Goal: Task Accomplishment & Management: Use online tool/utility

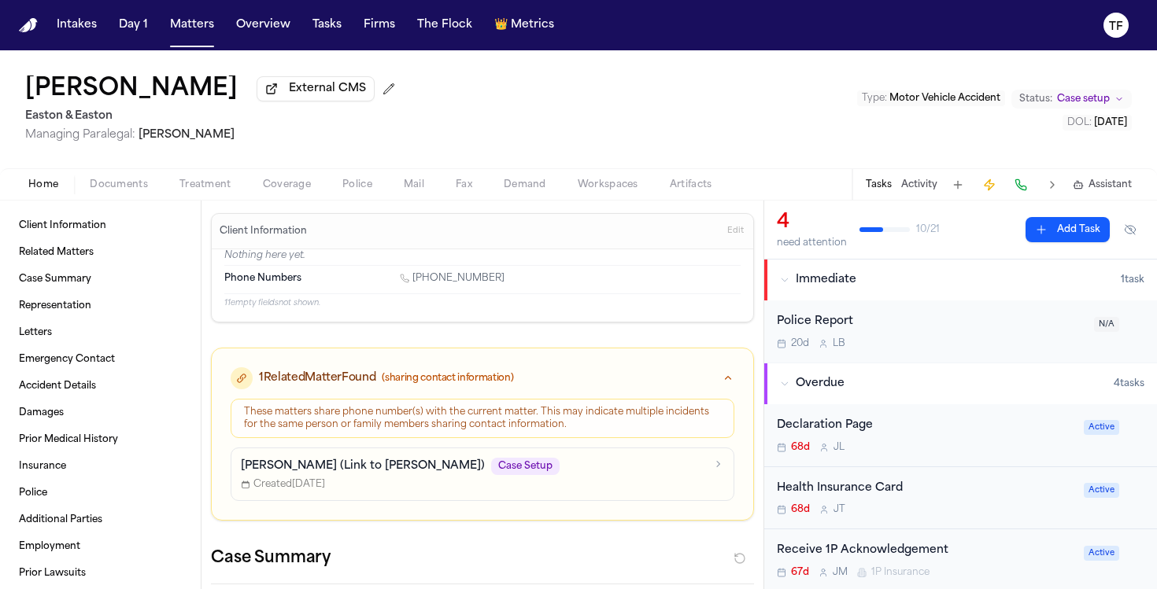
scroll to position [143, 0]
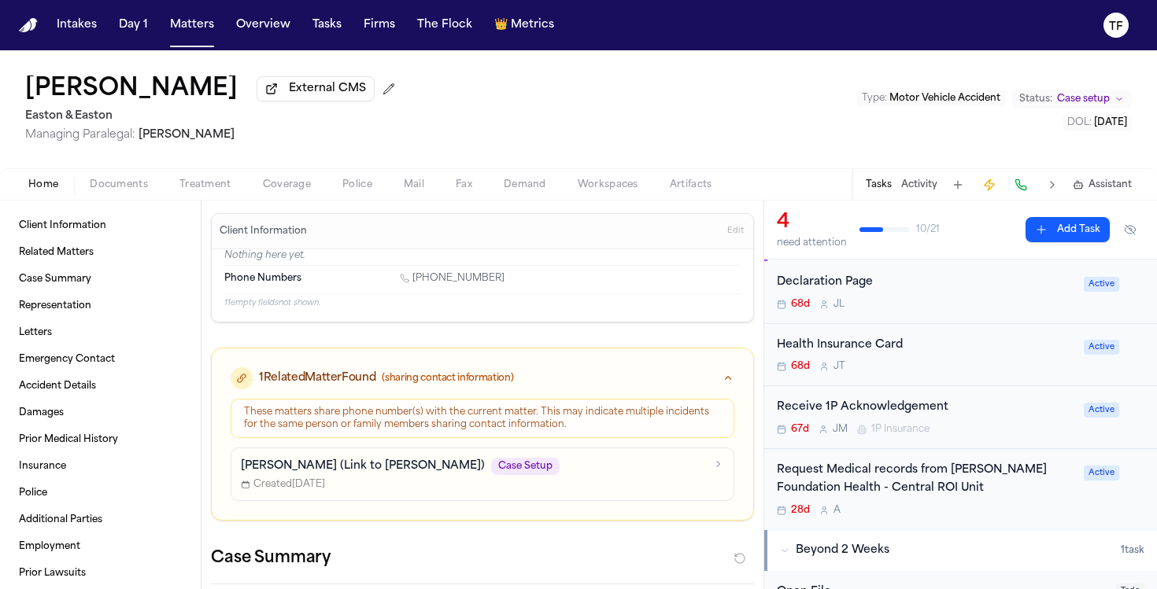
click at [903, 189] on button "Activity" at bounding box center [919, 185] width 36 height 13
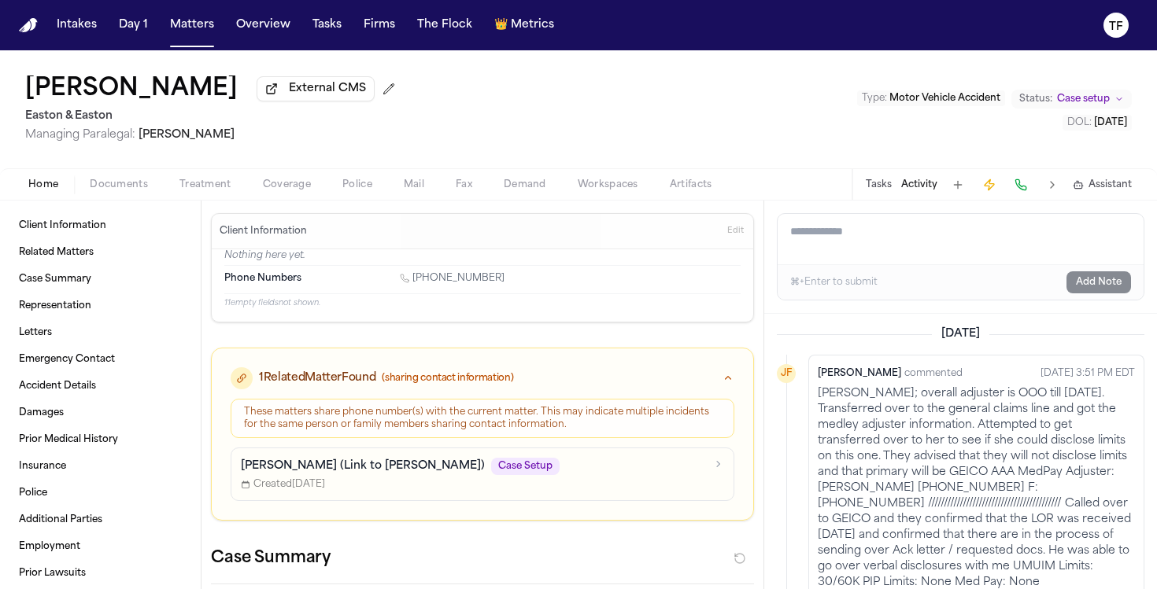
click at [902, 245] on textarea "Add a note to this matter" at bounding box center [960, 239] width 366 height 50
paste textarea "**********"
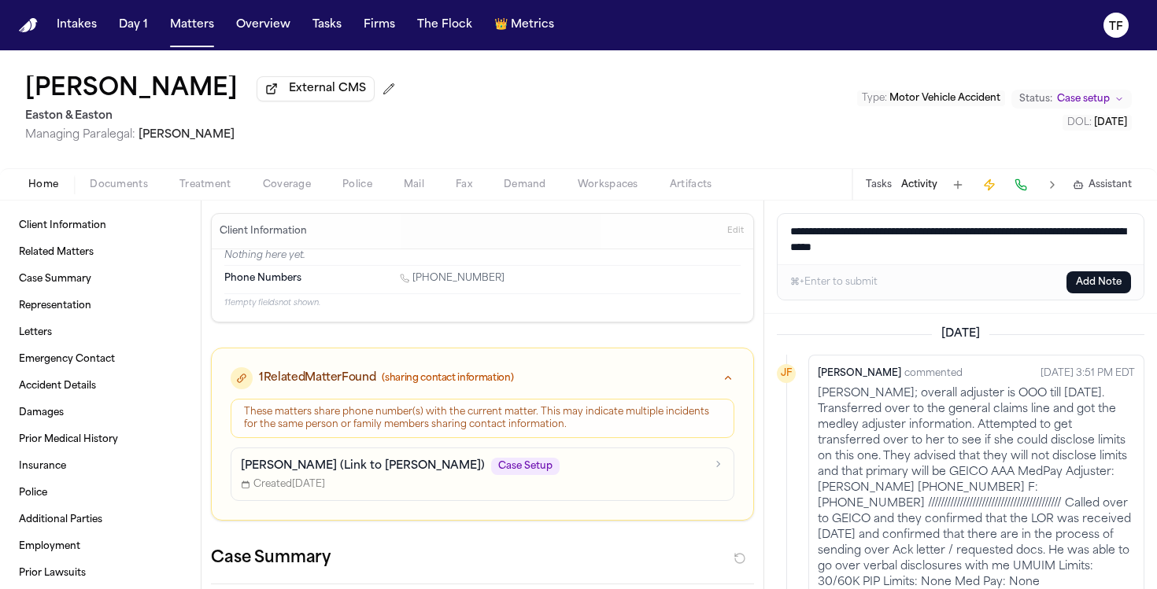
type textarea "**********"
click at [1094, 289] on button "Add Note" at bounding box center [1098, 282] width 65 height 22
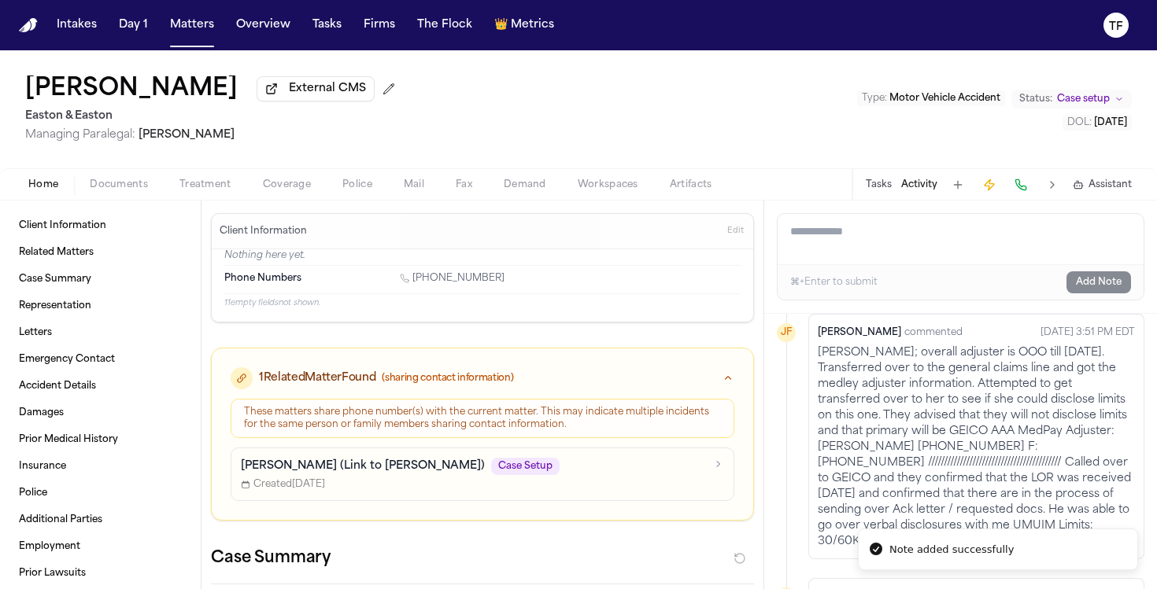
scroll to position [266, 0]
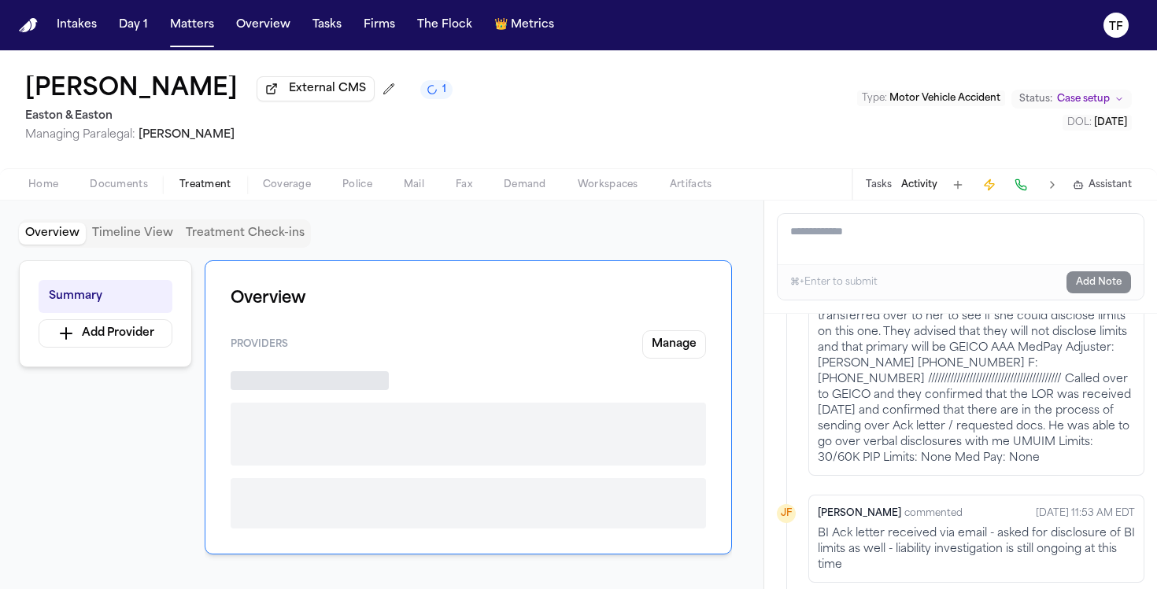
click at [212, 188] on span "Treatment" at bounding box center [205, 185] width 52 height 13
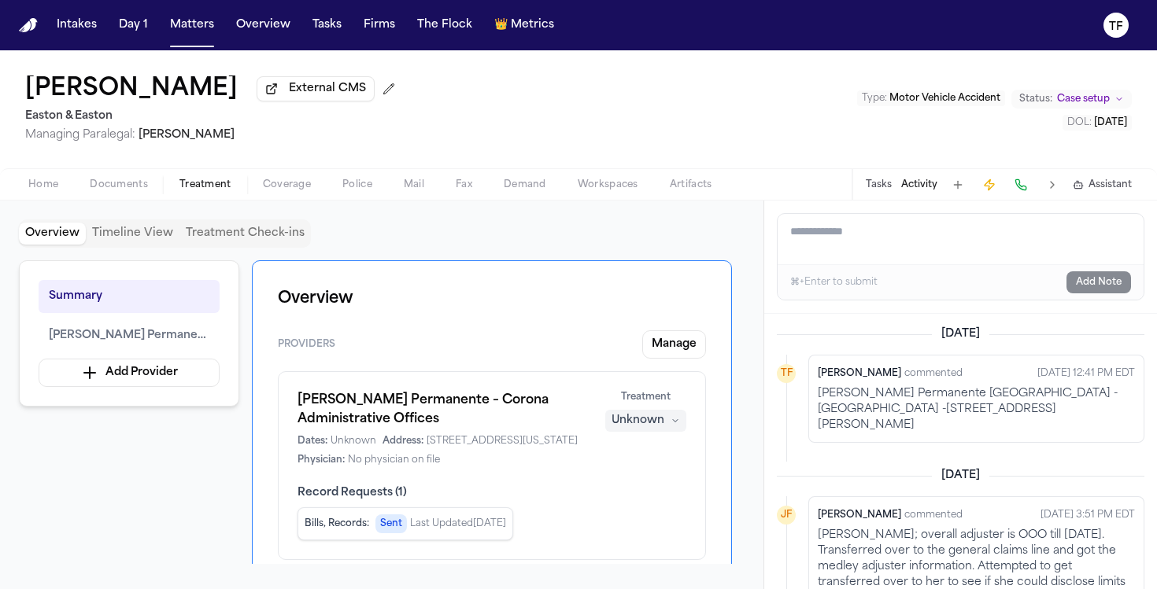
click at [42, 191] on span "Home" at bounding box center [43, 185] width 30 height 13
click at [209, 191] on span "Treatment" at bounding box center [205, 185] width 52 height 13
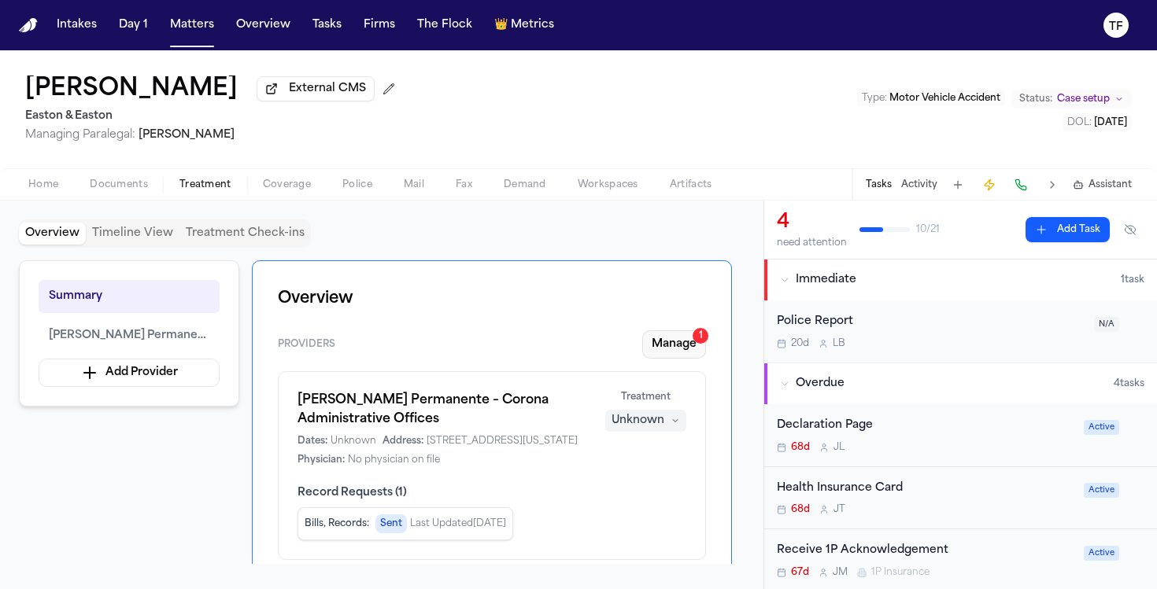
click at [679, 340] on button "Manage 1" at bounding box center [674, 345] width 64 height 28
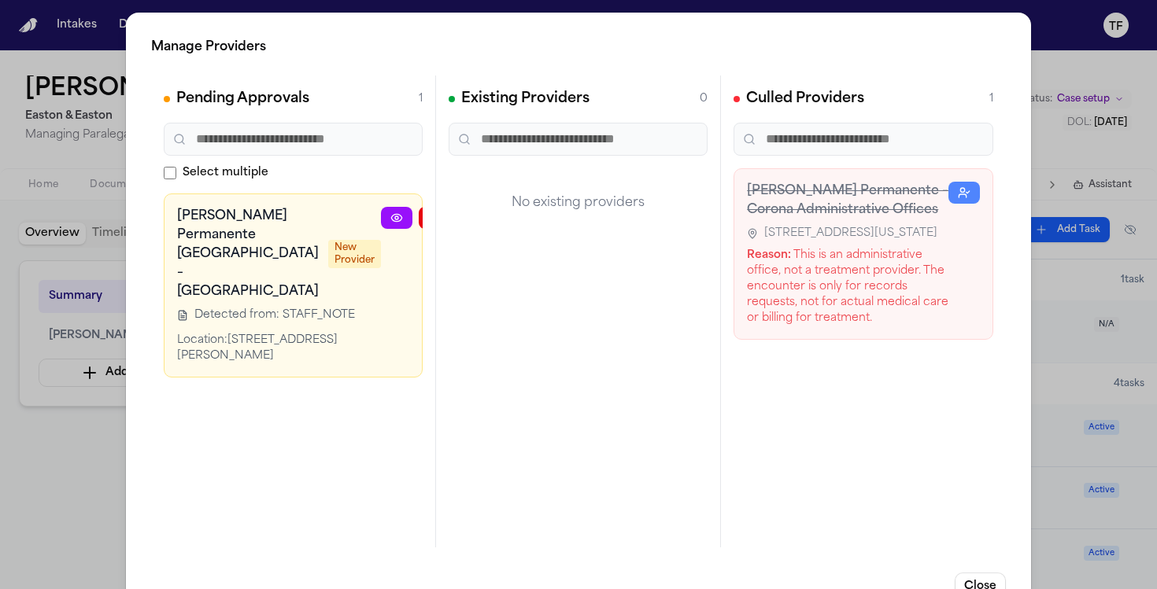
click at [381, 217] on link at bounding box center [396, 218] width 31 height 22
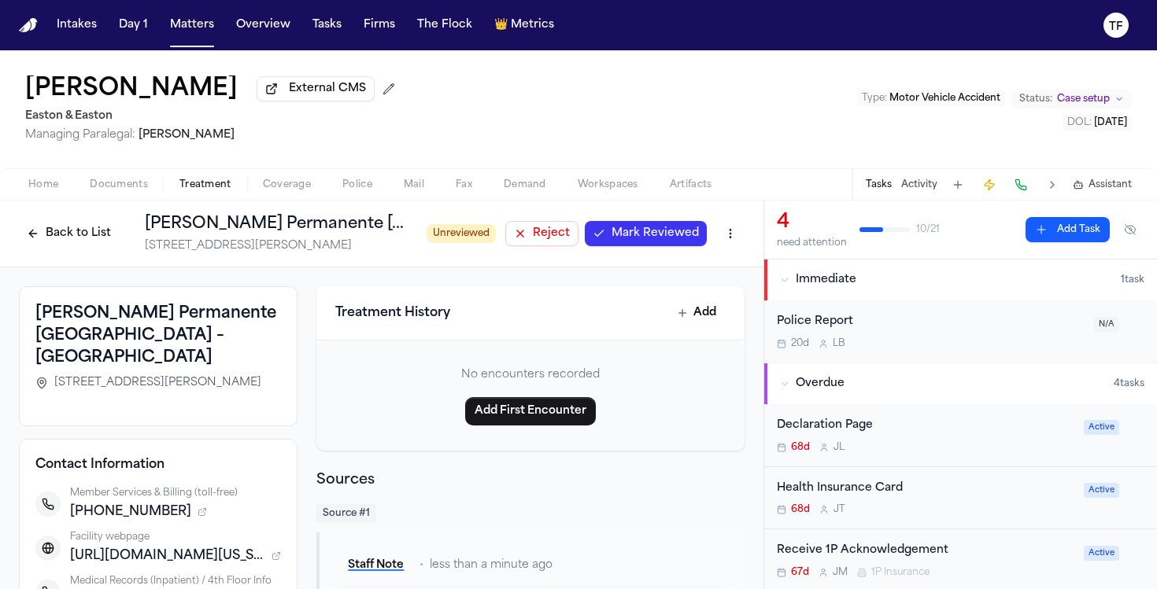
click at [634, 239] on span "Mark Reviewed" at bounding box center [654, 234] width 87 height 16
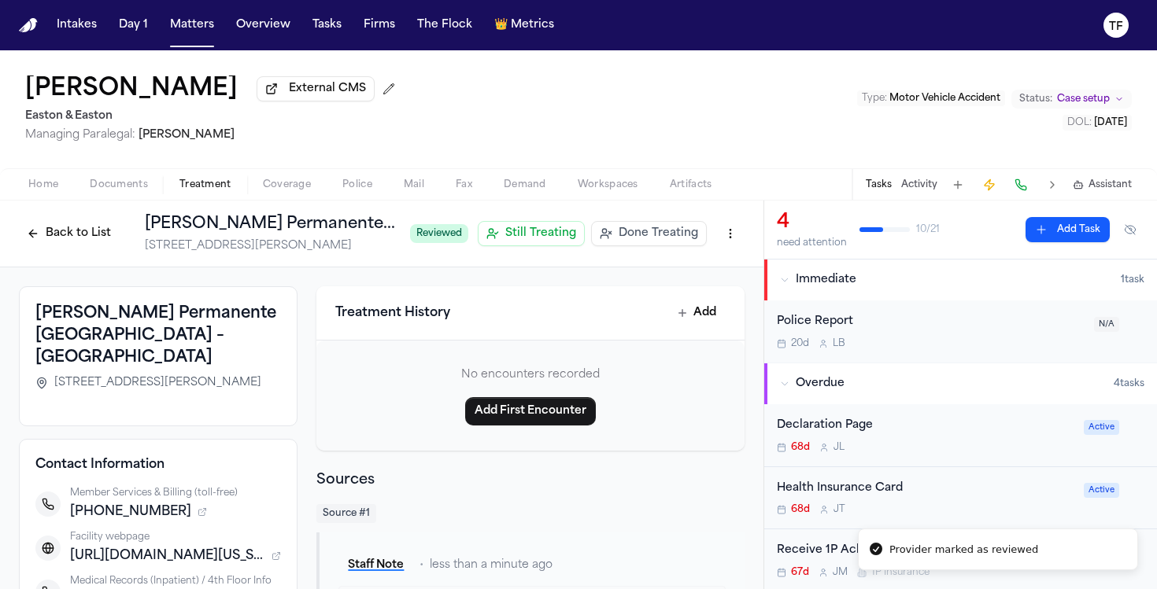
click at [634, 239] on span "Done Treating" at bounding box center [658, 234] width 79 height 16
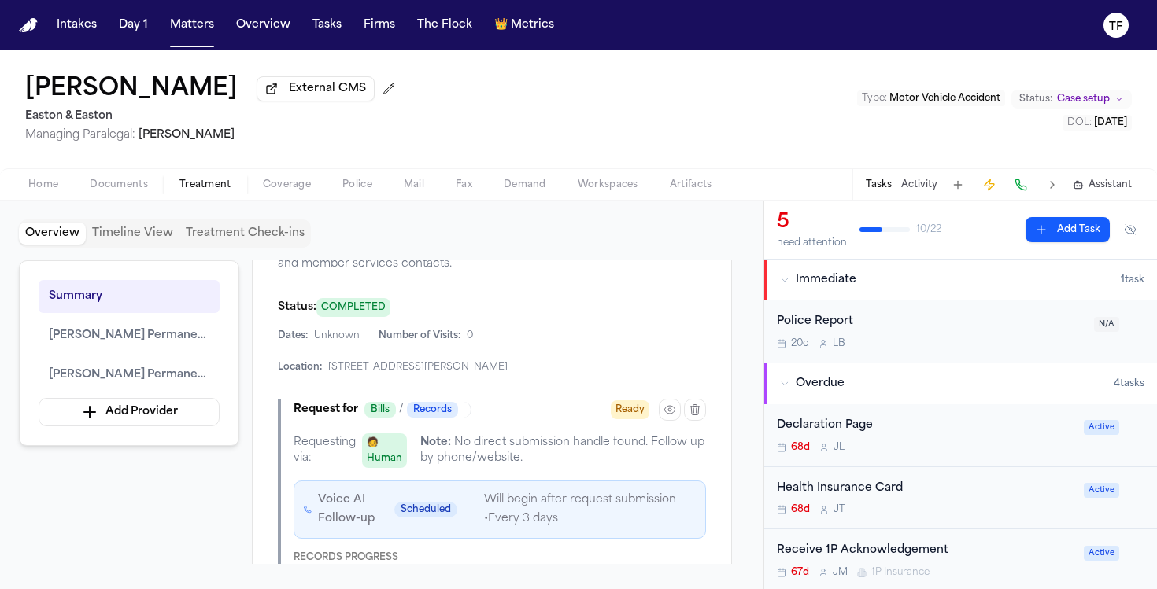
scroll to position [603, 0]
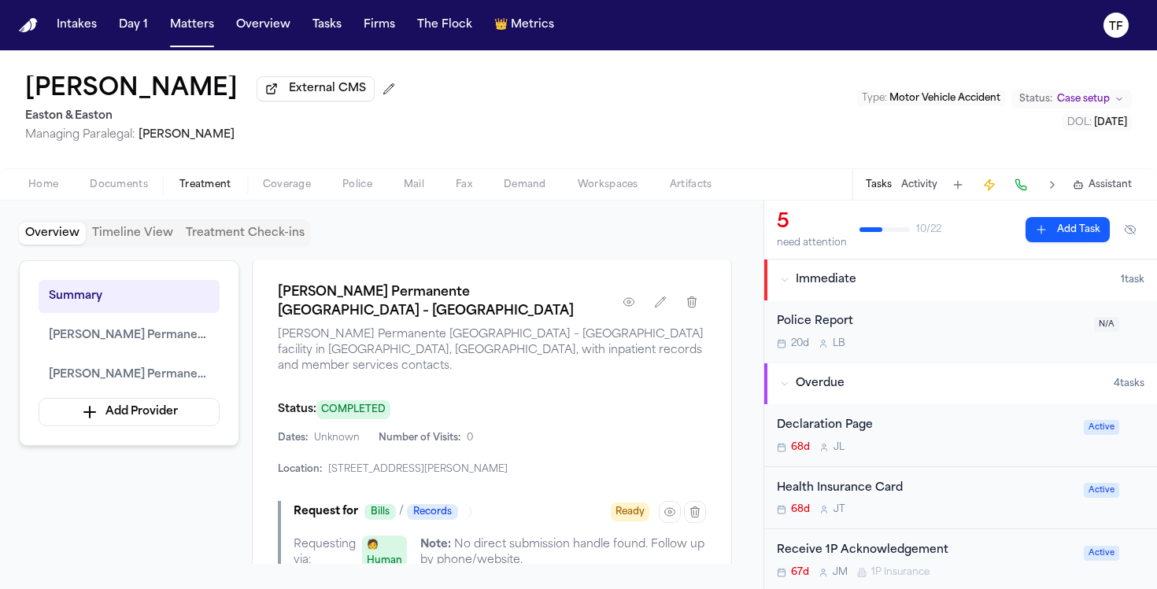
click at [925, 190] on button "Activity" at bounding box center [919, 185] width 36 height 13
